Goal: Task Accomplishment & Management: Use online tool/utility

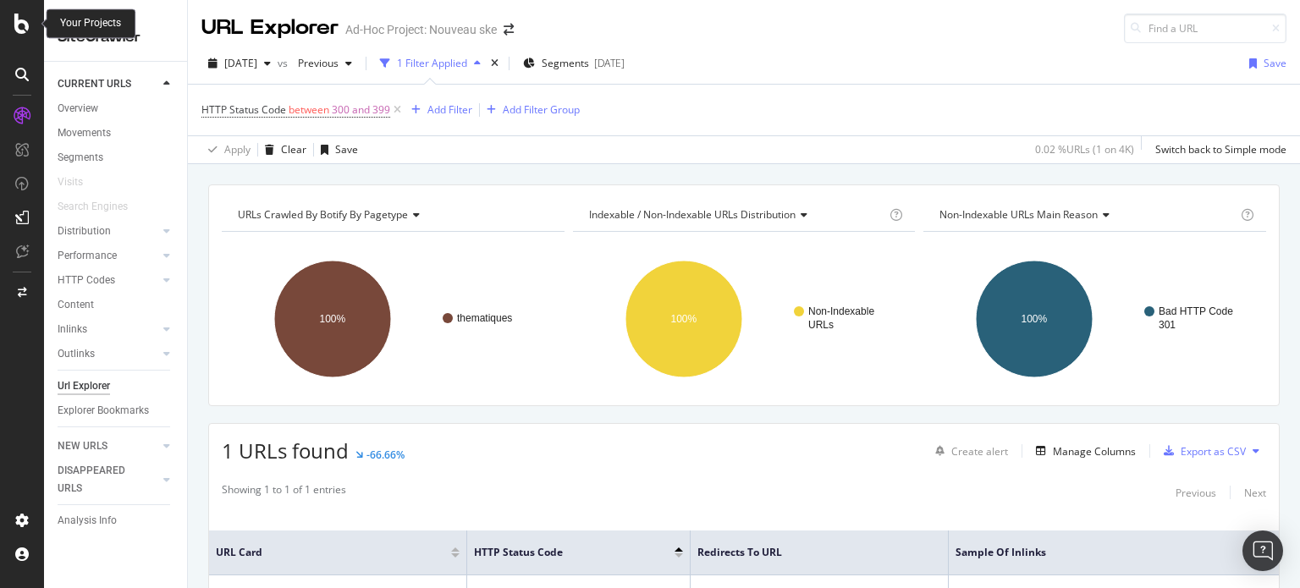
click at [10, 25] on div at bounding box center [22, 24] width 41 height 20
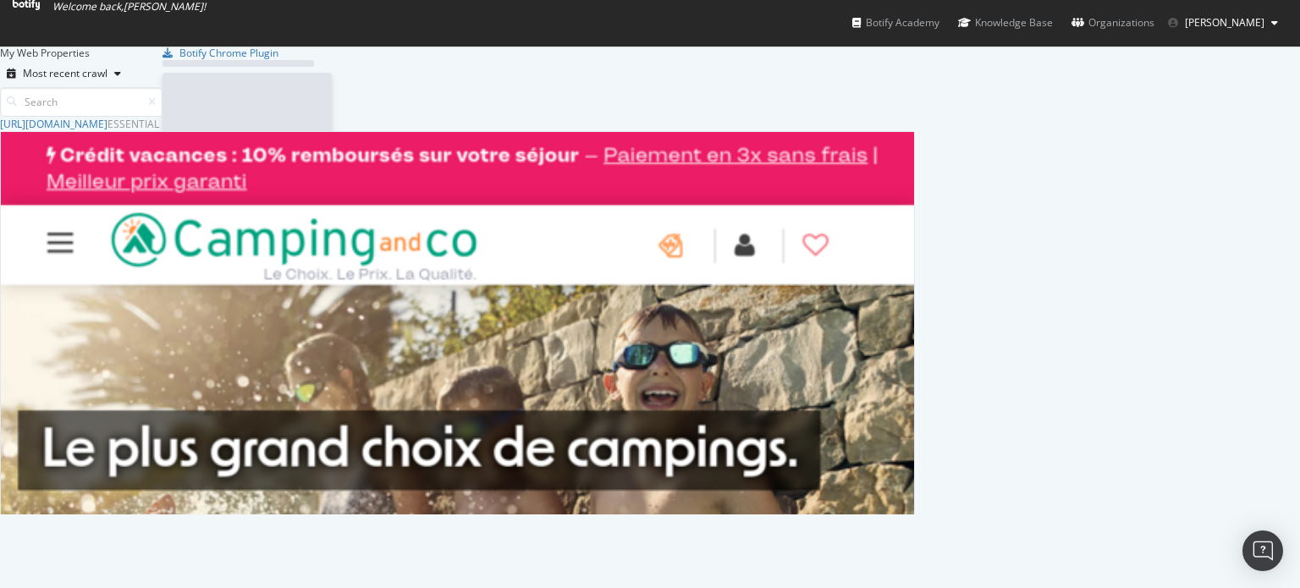
scroll to position [575, 1273]
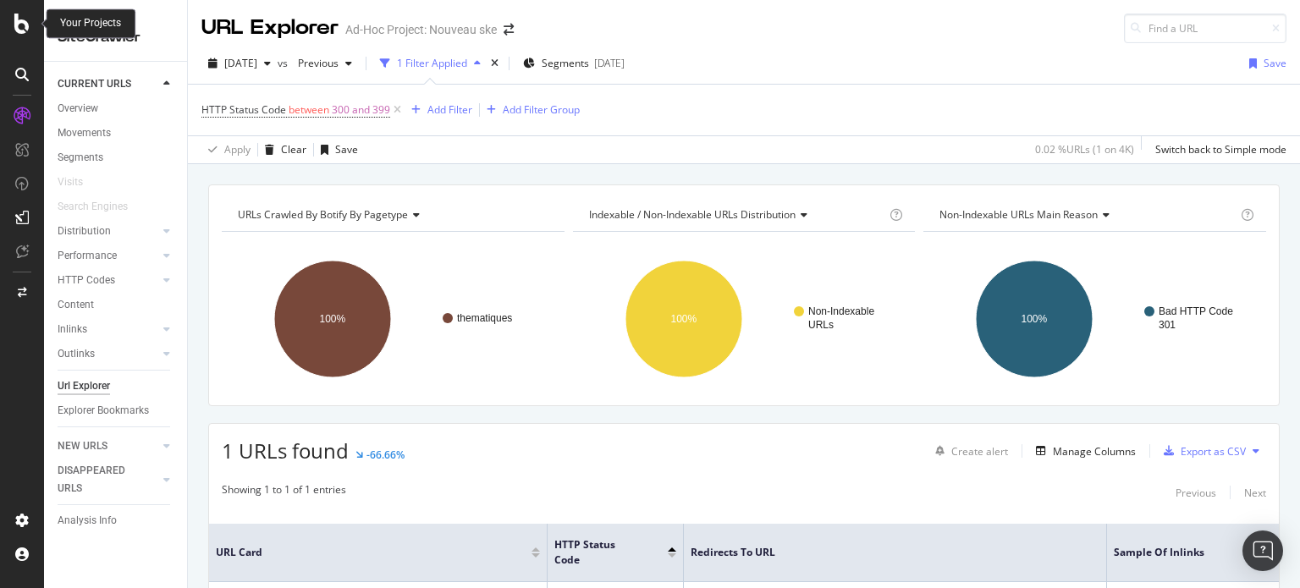
click at [25, 29] on icon at bounding box center [21, 24] width 15 height 20
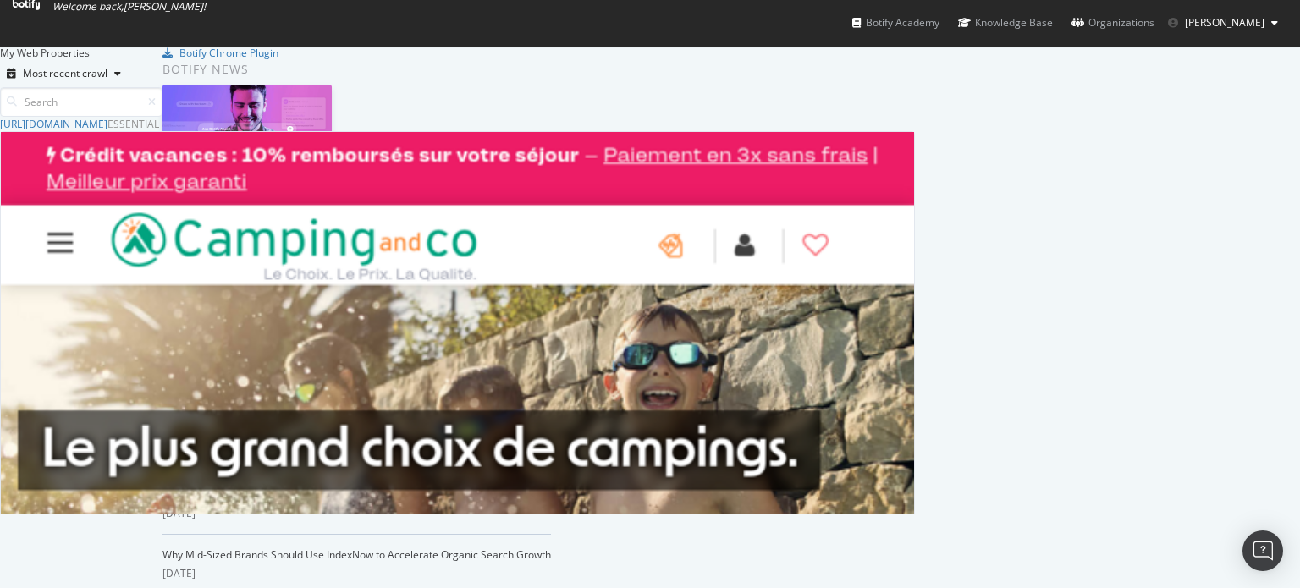
scroll to position [575, 1273]
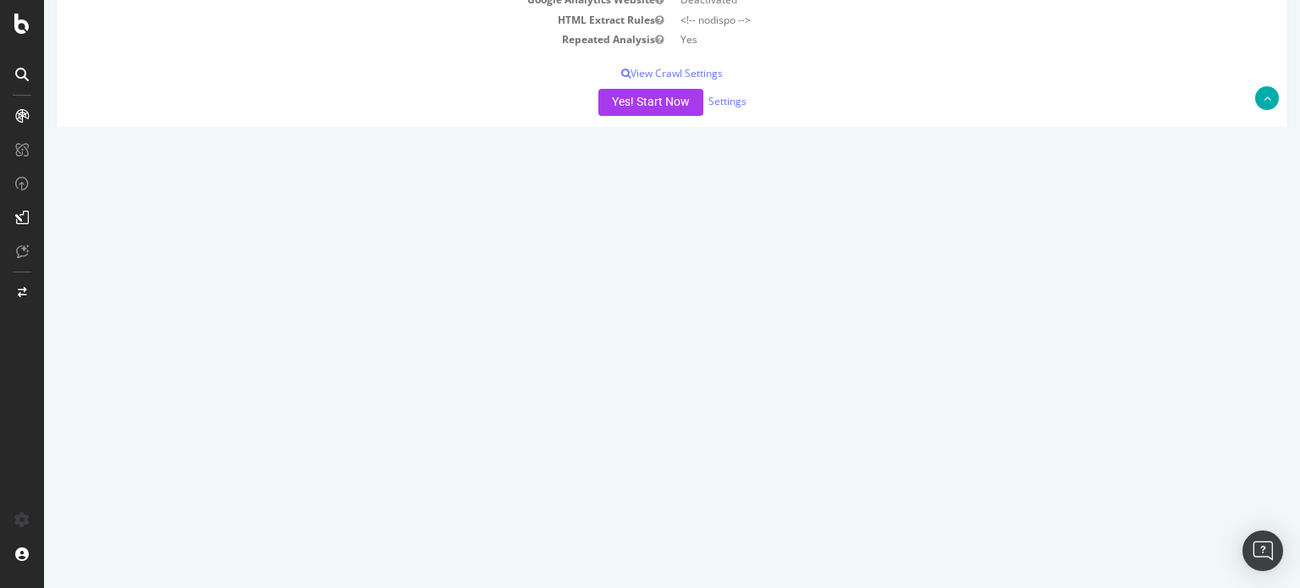
scroll to position [338, 0]
click at [636, 100] on button "Yes! Start Now" at bounding box center [650, 98] width 105 height 27
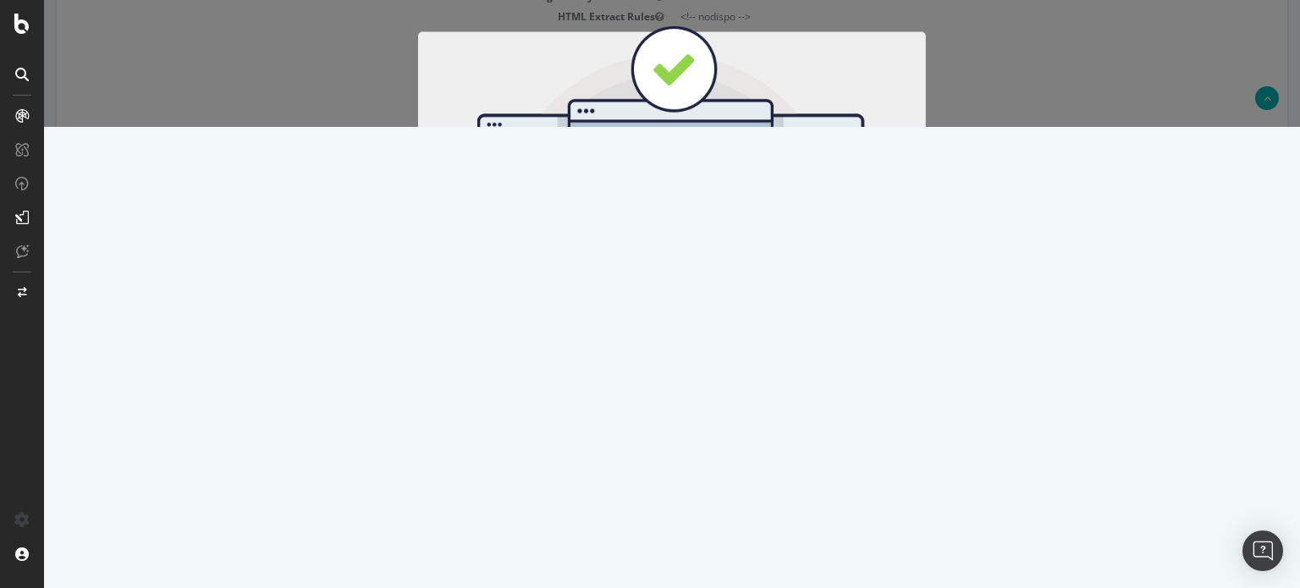
click at [695, 290] on button "Start Now" at bounding box center [703, 281] width 74 height 29
click at [691, 278] on div "Cancel Start Now" at bounding box center [672, 281] width 482 height 29
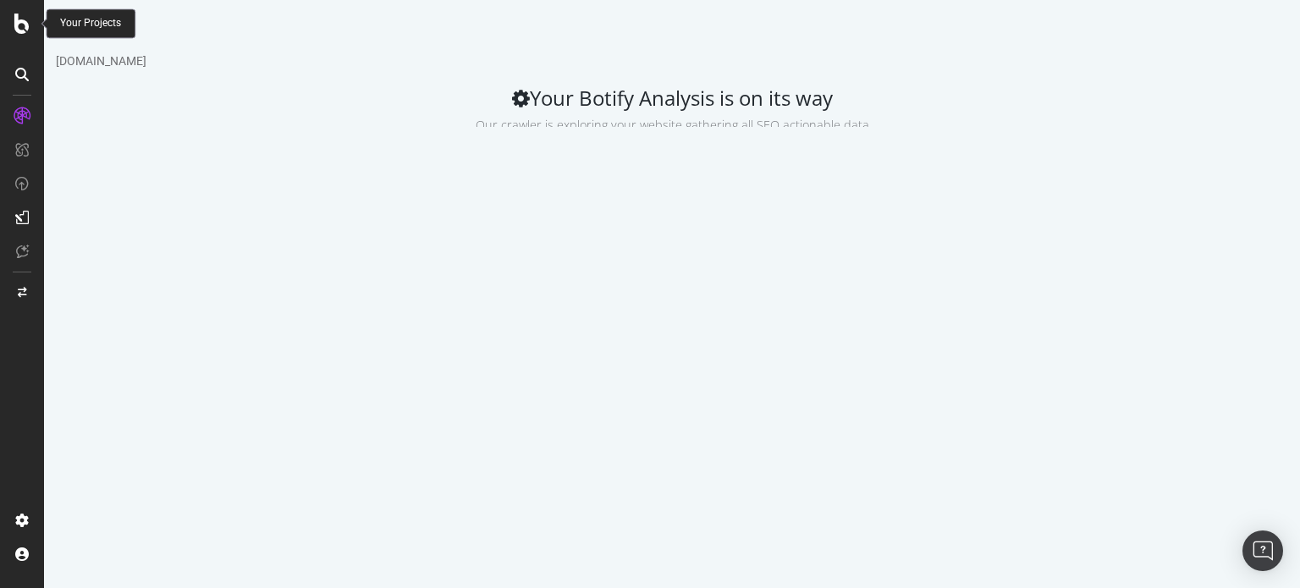
click at [28, 28] on icon at bounding box center [21, 24] width 15 height 20
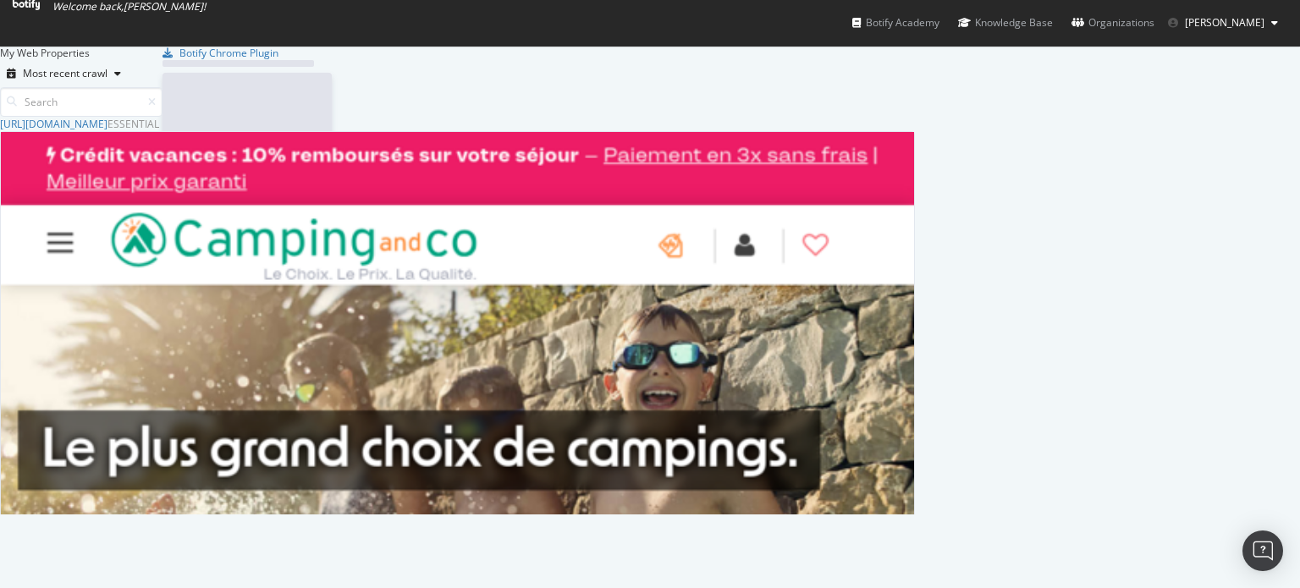
scroll to position [575, 1273]
